Goal: Information Seeking & Learning: Compare options

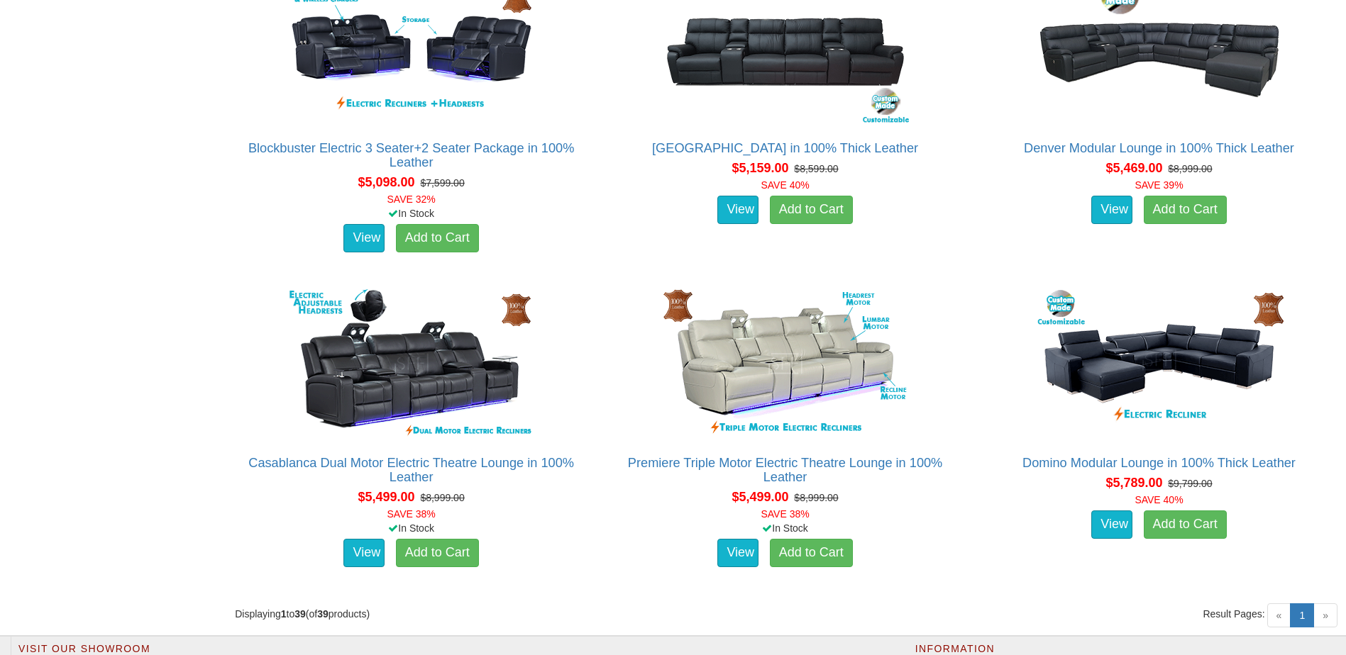
scroll to position [4540, 0]
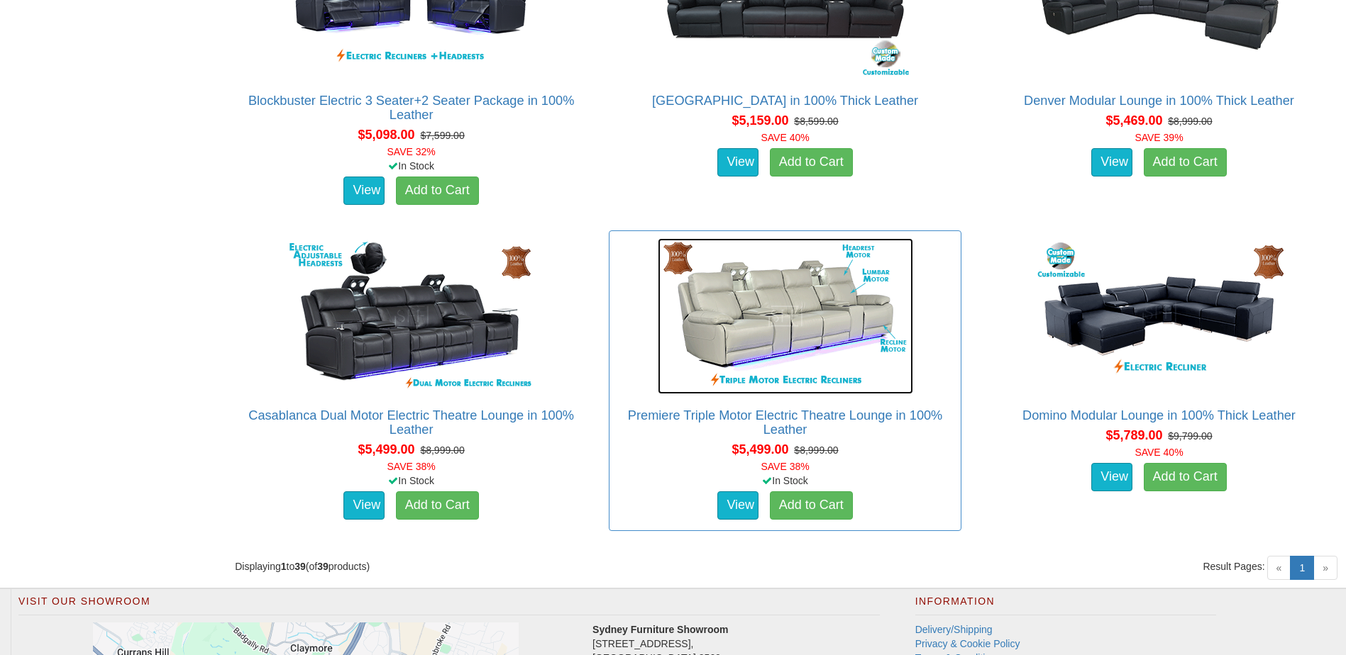
click at [802, 312] on img at bounding box center [785, 316] width 255 height 156
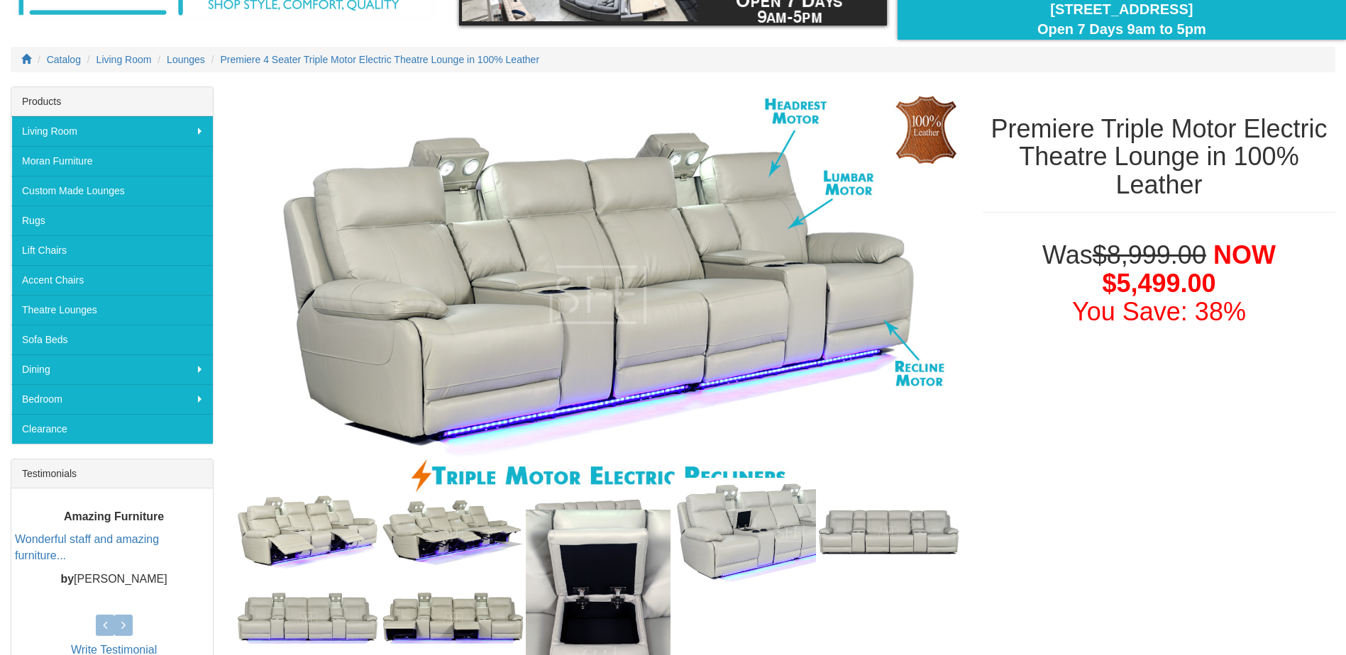
scroll to position [142, 0]
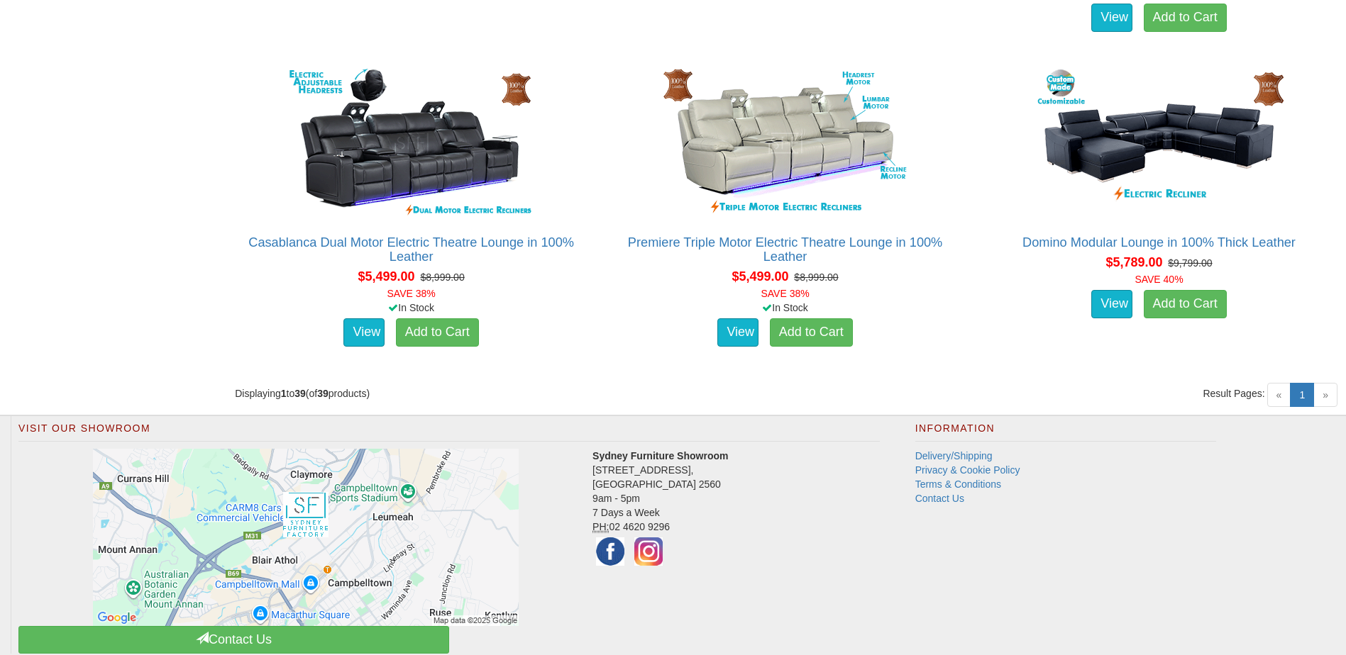
scroll to position [4540, 0]
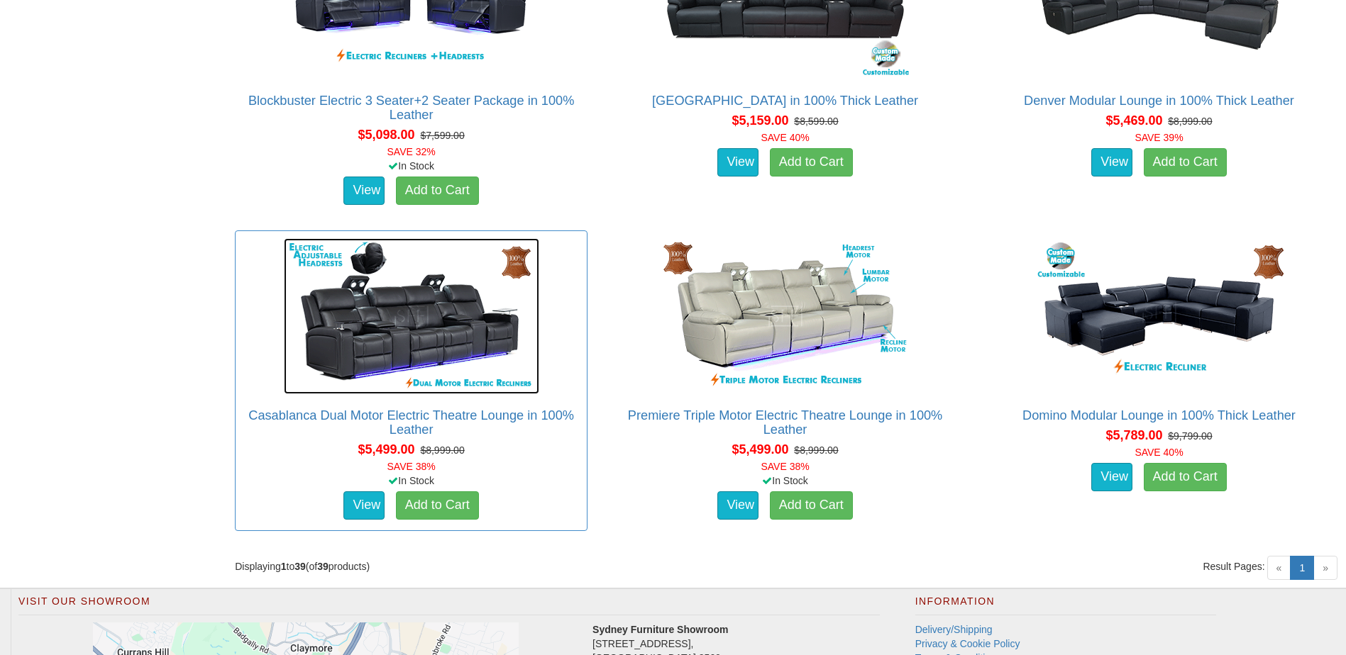
click at [445, 336] on img at bounding box center [411, 316] width 255 height 156
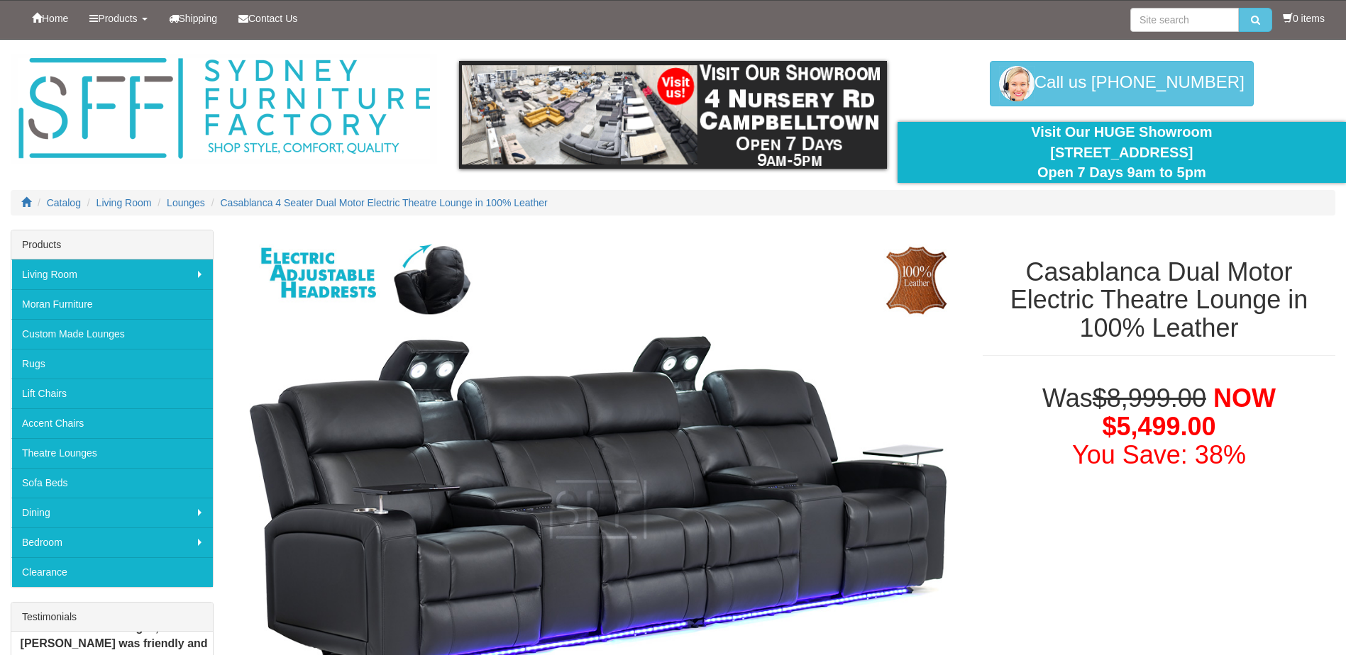
scroll to position [71, 0]
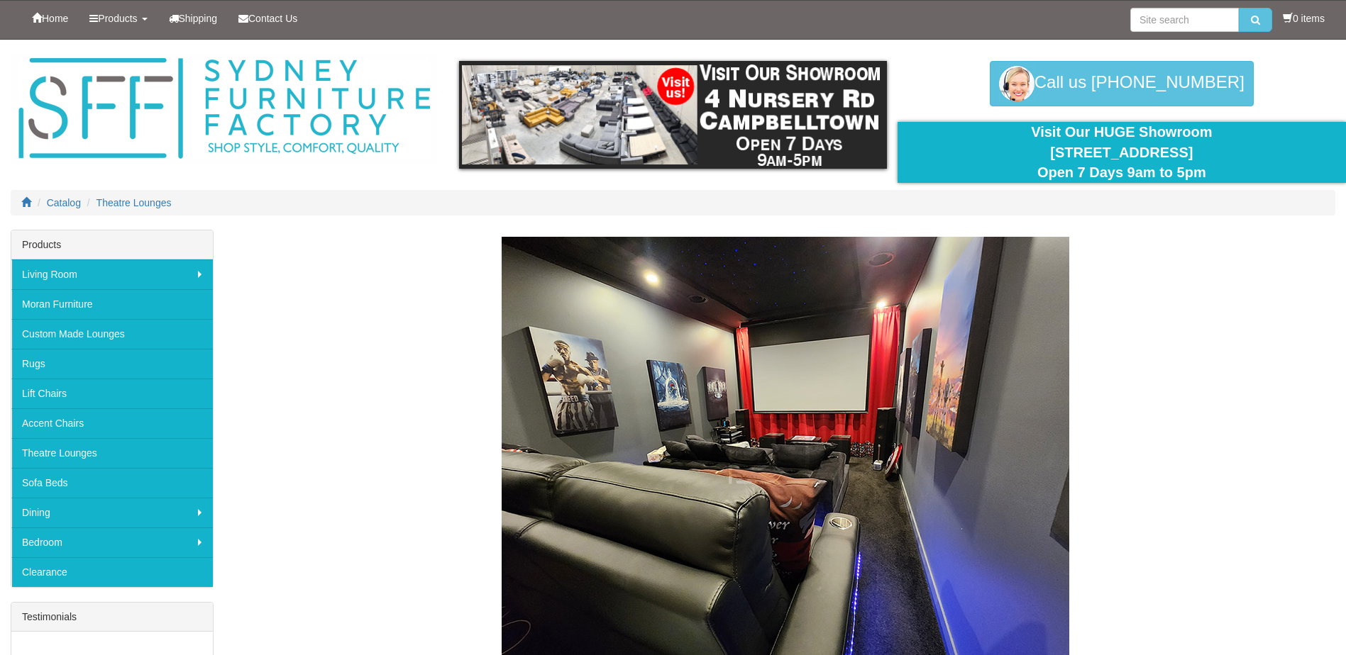
scroll to position [4540, 0]
